Goal: Transaction & Acquisition: Purchase product/service

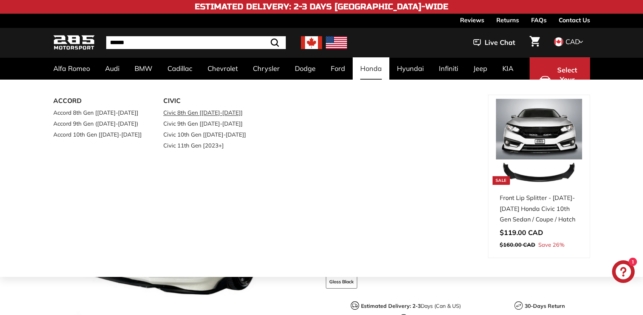
click at [195, 112] on link "Civic 8th Gen [[DATE]-[DATE]]" at bounding box center [207, 112] width 89 height 11
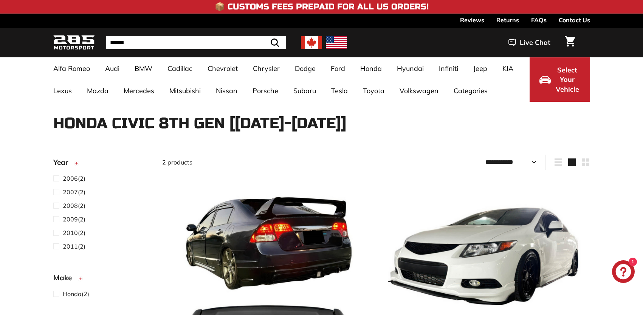
select select "**********"
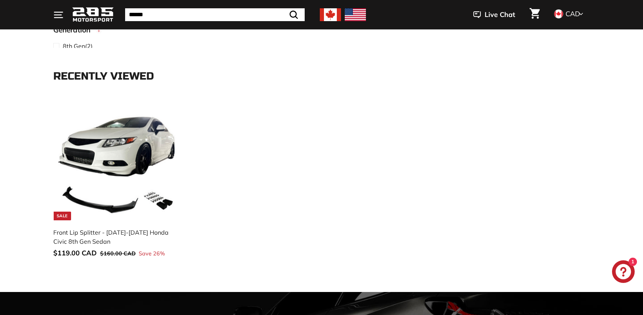
scroll to position [416, 0]
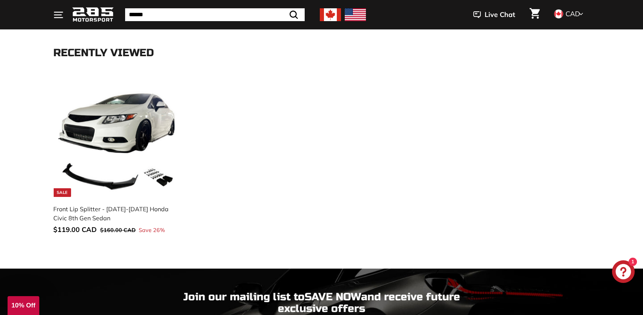
click at [83, 156] on div "Close dialog UNLOCK 10% Off Sign up to receive 10% off your first order and exc…" at bounding box center [321, 157] width 643 height 315
click at [93, 152] on img at bounding box center [117, 138] width 118 height 118
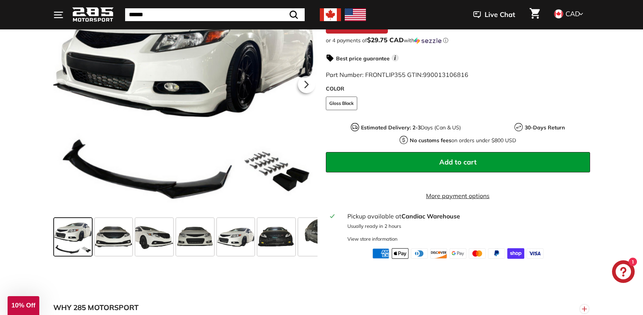
scroll to position [189, 0]
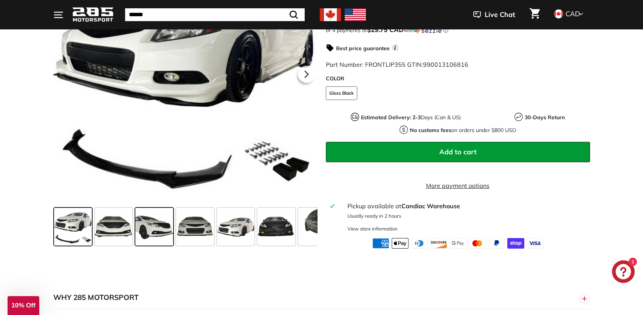
click at [141, 228] on span at bounding box center [154, 227] width 38 height 38
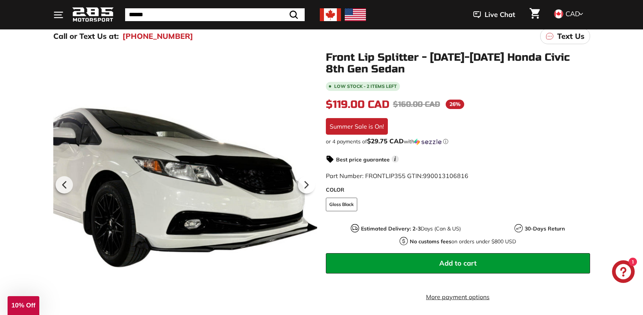
scroll to position [76, 0]
